Goal: Navigation & Orientation: Find specific page/section

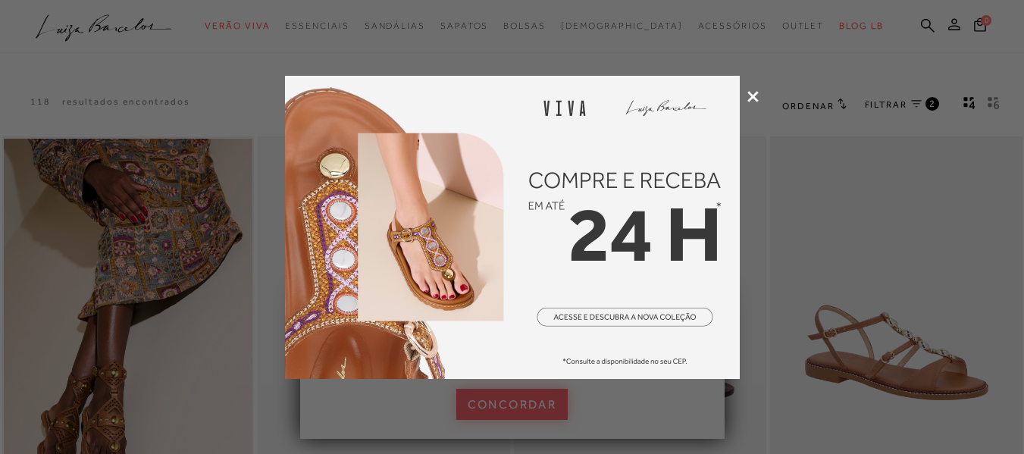
click at [754, 98] on icon at bounding box center [753, 96] width 11 height 11
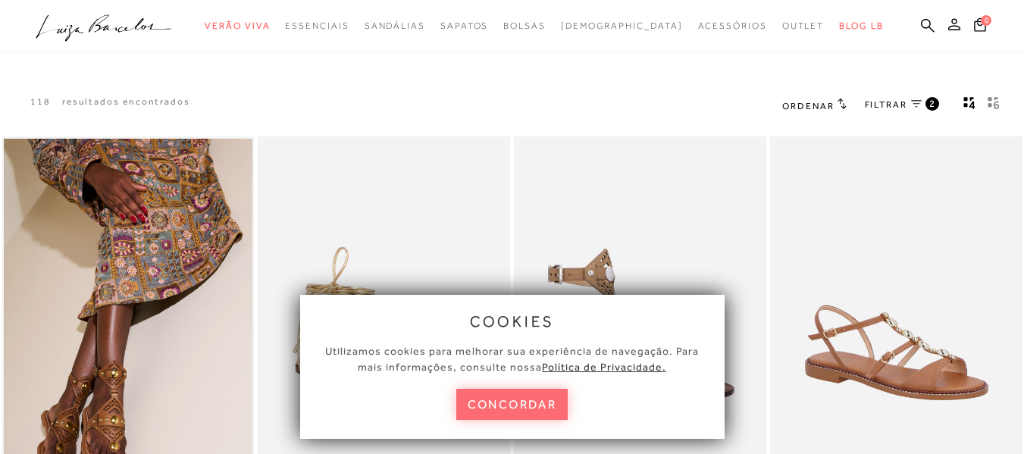
click at [485, 415] on button "concordar" at bounding box center [512, 404] width 112 height 31
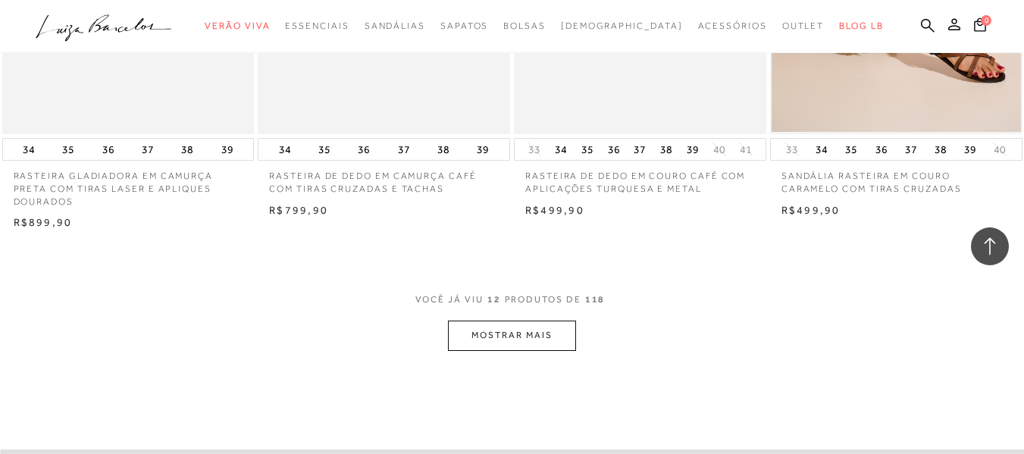
scroll to position [1441, 0]
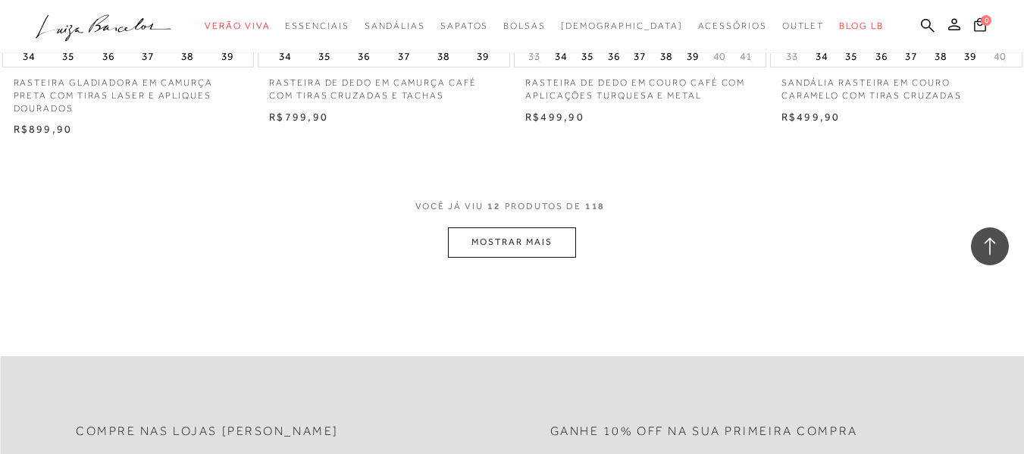
click at [493, 247] on button "MOSTRAR MAIS" at bounding box center [511, 242] width 127 height 30
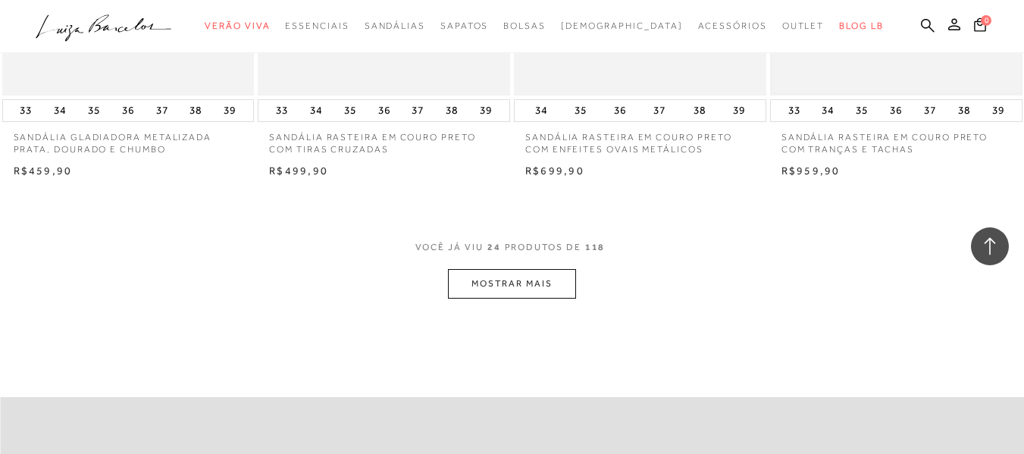
scroll to position [2881, 0]
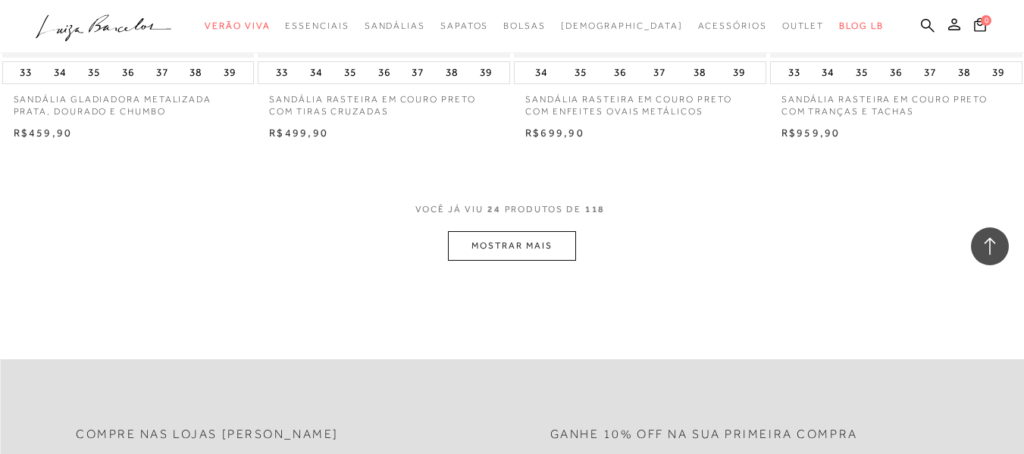
click at [498, 247] on button "MOSTRAR MAIS" at bounding box center [511, 246] width 127 height 30
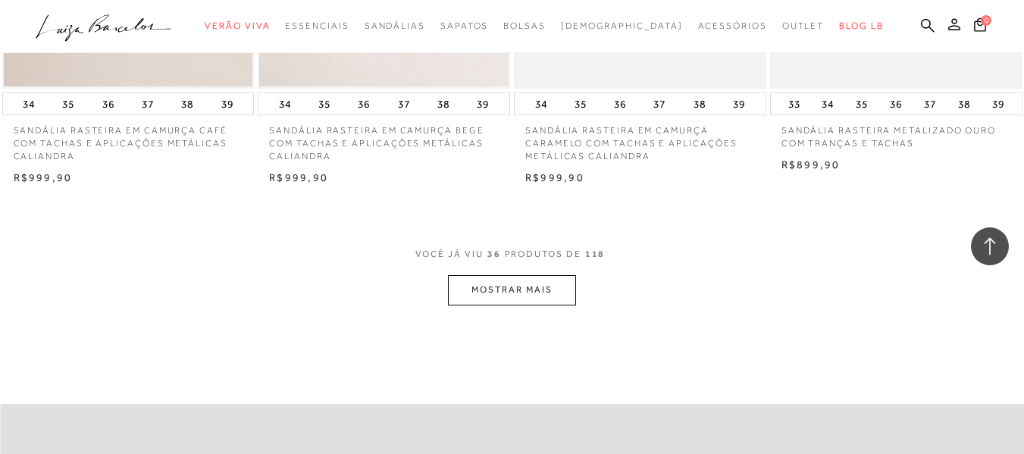
scroll to position [4397, 0]
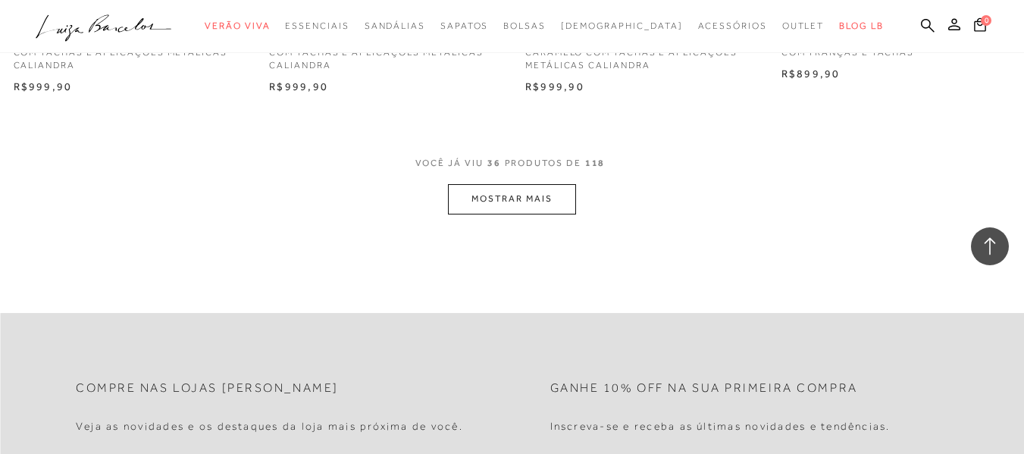
click at [514, 202] on button "MOSTRAR MAIS" at bounding box center [511, 199] width 127 height 30
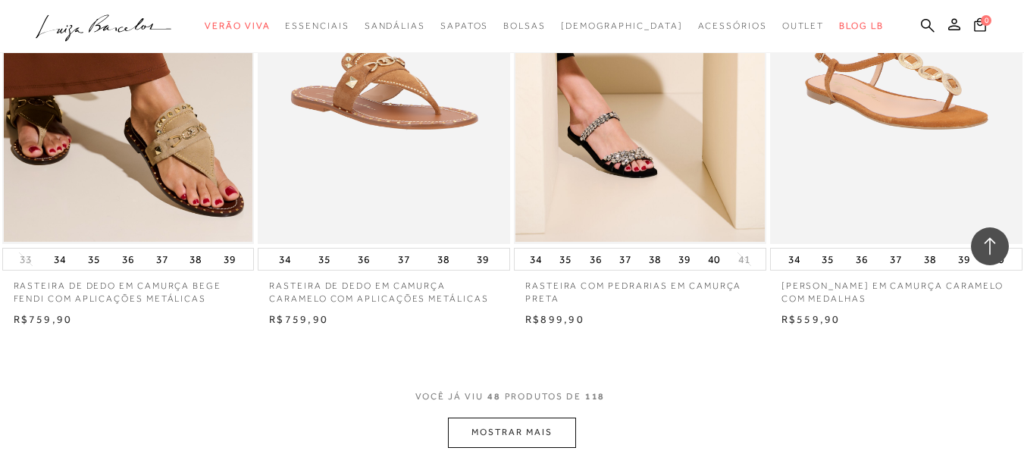
scroll to position [5686, 0]
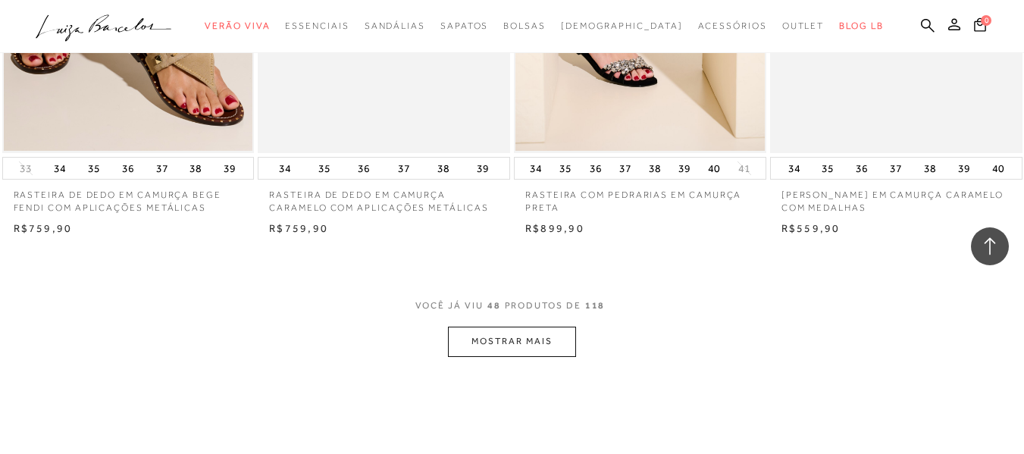
click at [527, 340] on button "MOSTRAR MAIS" at bounding box center [511, 342] width 127 height 30
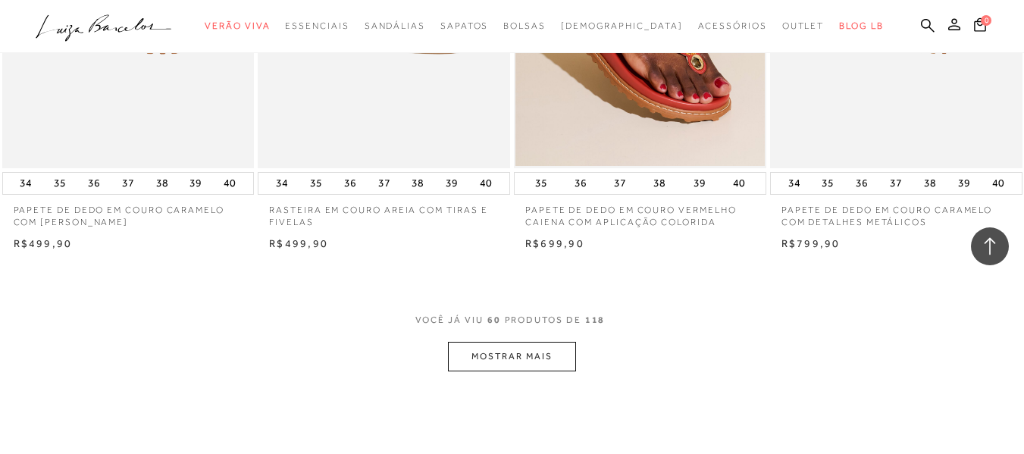
scroll to position [7127, 0]
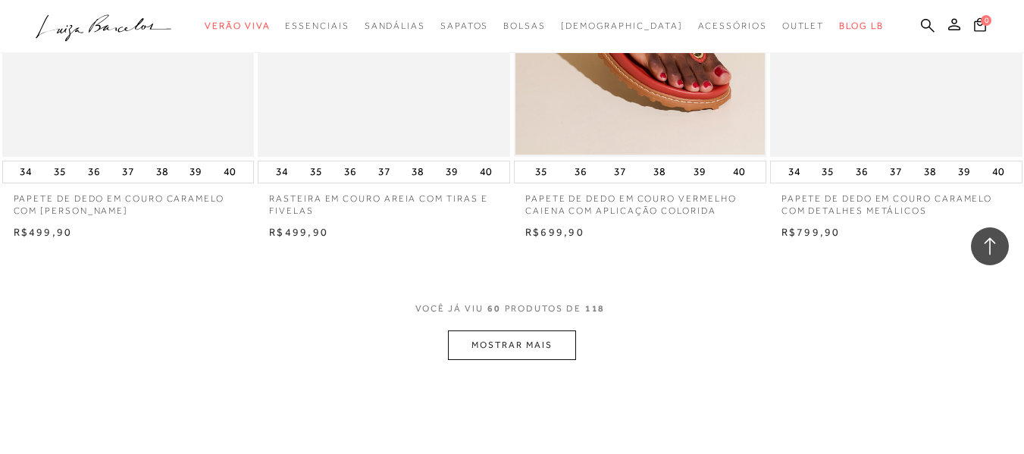
click at [527, 340] on button "MOSTRAR MAIS" at bounding box center [511, 346] width 127 height 30
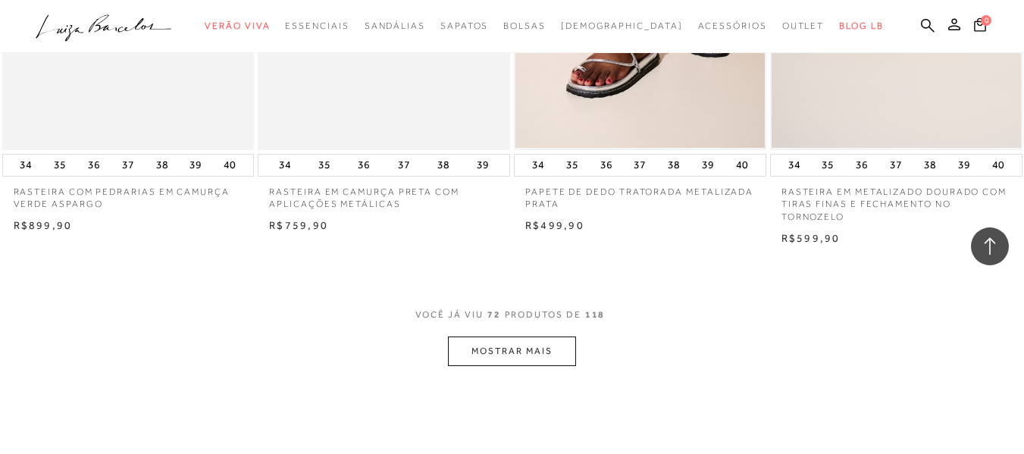
scroll to position [8567, 0]
click at [525, 362] on button "MOSTRAR MAIS" at bounding box center [511, 349] width 127 height 30
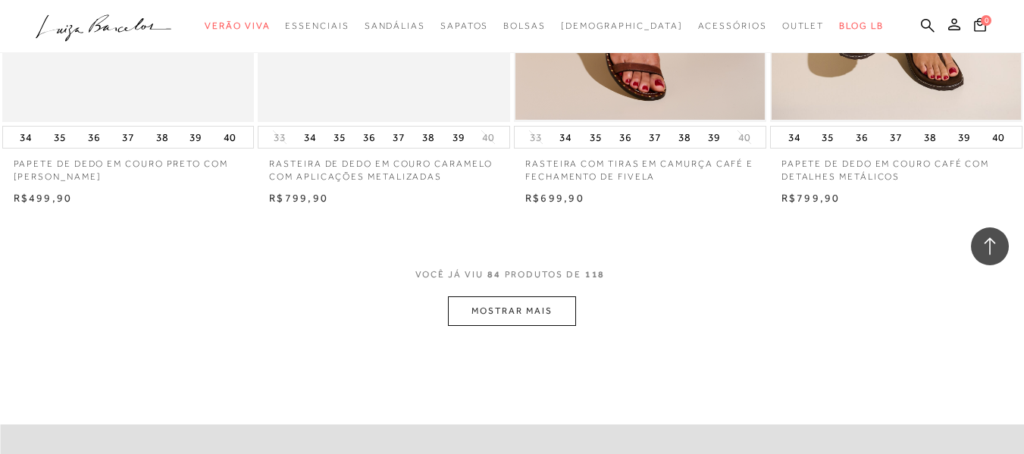
scroll to position [10084, 0]
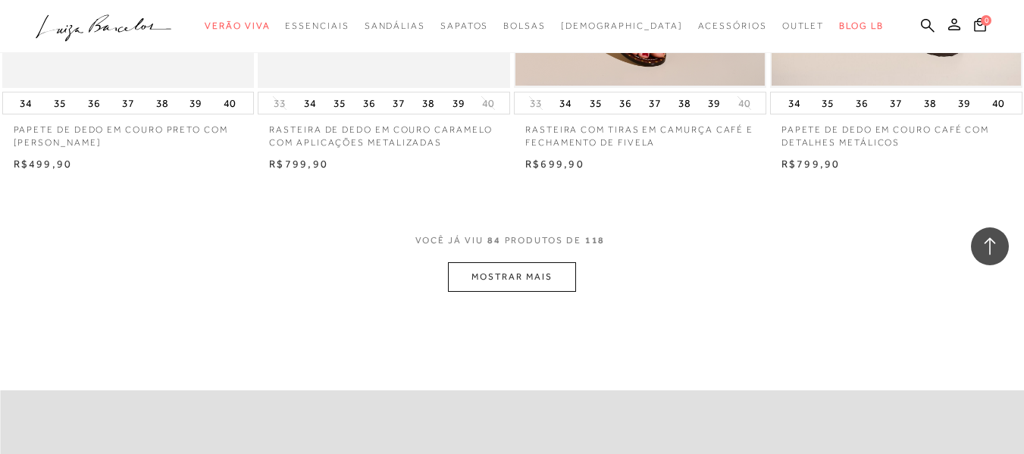
click at [528, 284] on button "MOSTRAR MAIS" at bounding box center [511, 277] width 127 height 30
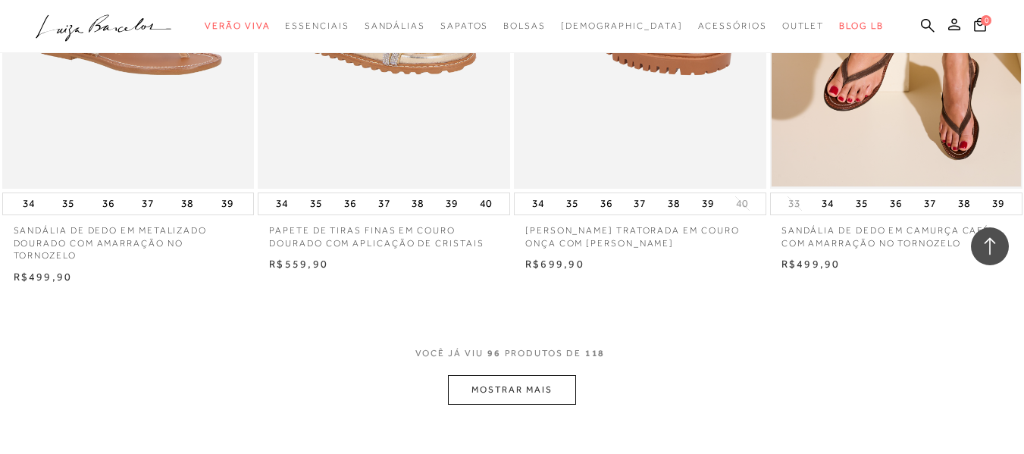
scroll to position [11449, 0]
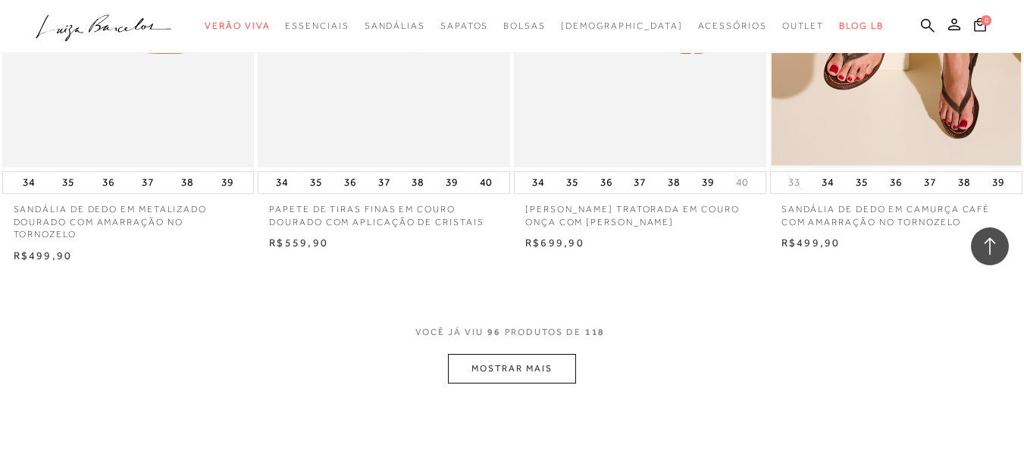
click at [566, 359] on button "MOSTRAR MAIS" at bounding box center [511, 369] width 127 height 30
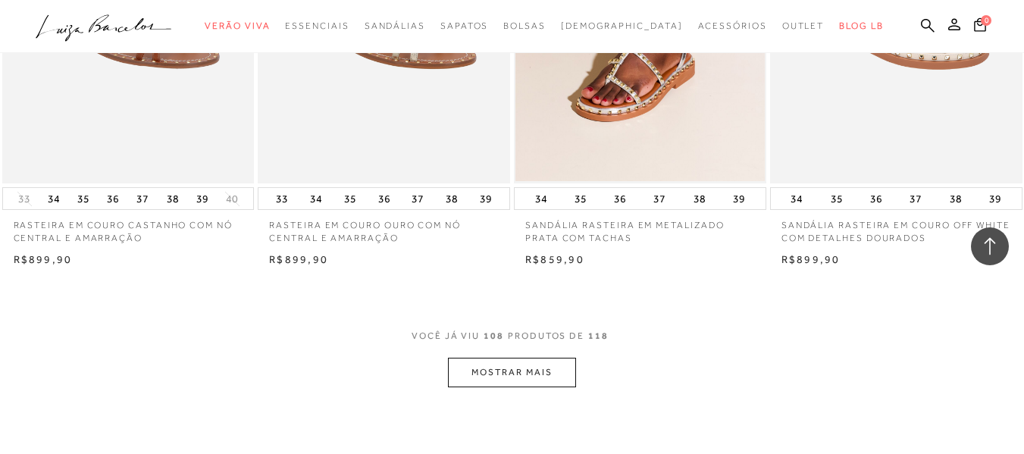
scroll to position [12965, 0]
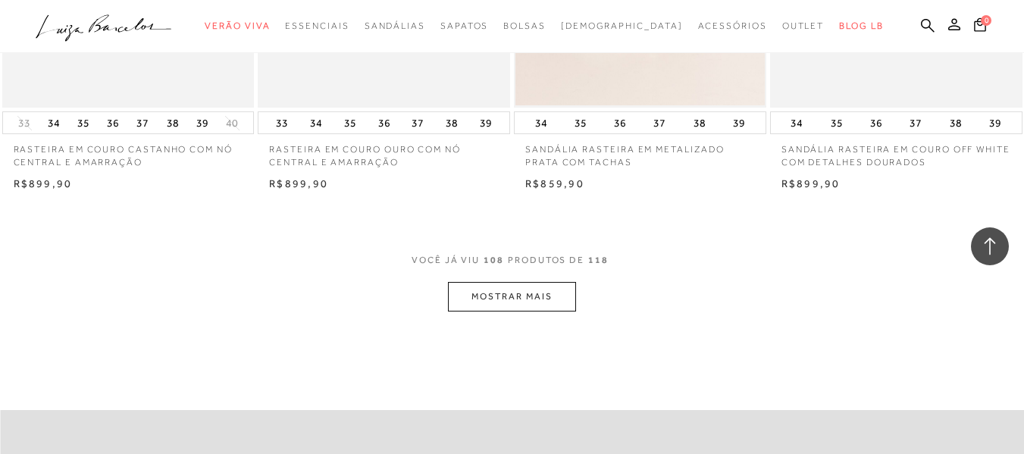
click at [551, 283] on button "MOSTRAR MAIS" at bounding box center [511, 297] width 127 height 30
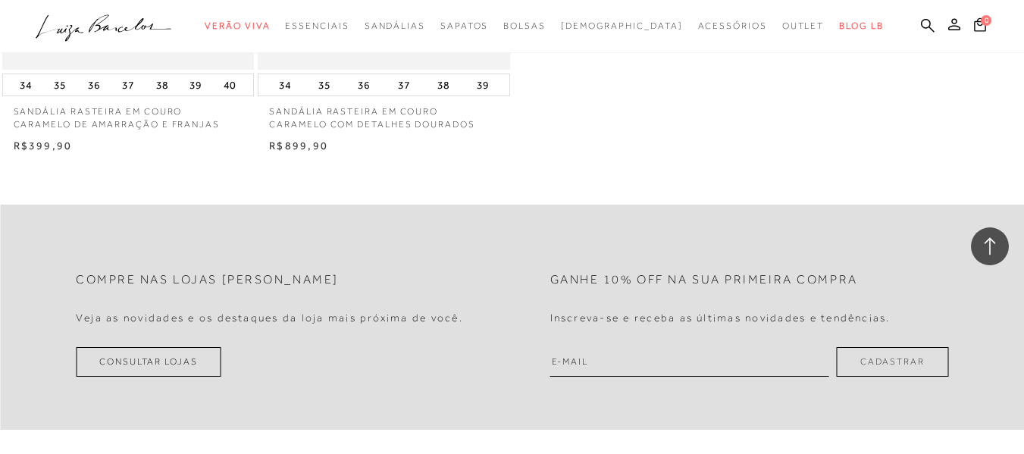
scroll to position [14481, 0]
